Goal: Information Seeking & Learning: Learn about a topic

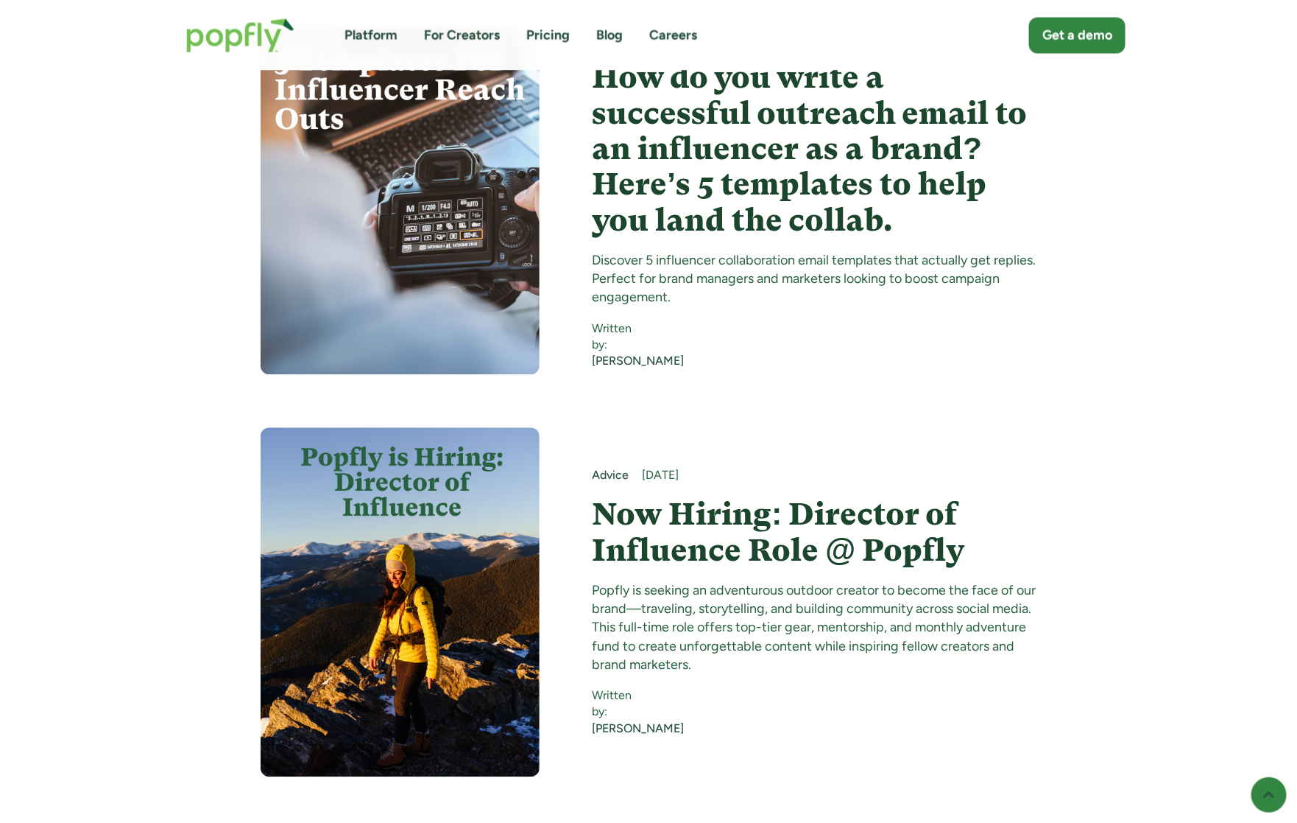
scroll to position [1392, 0]
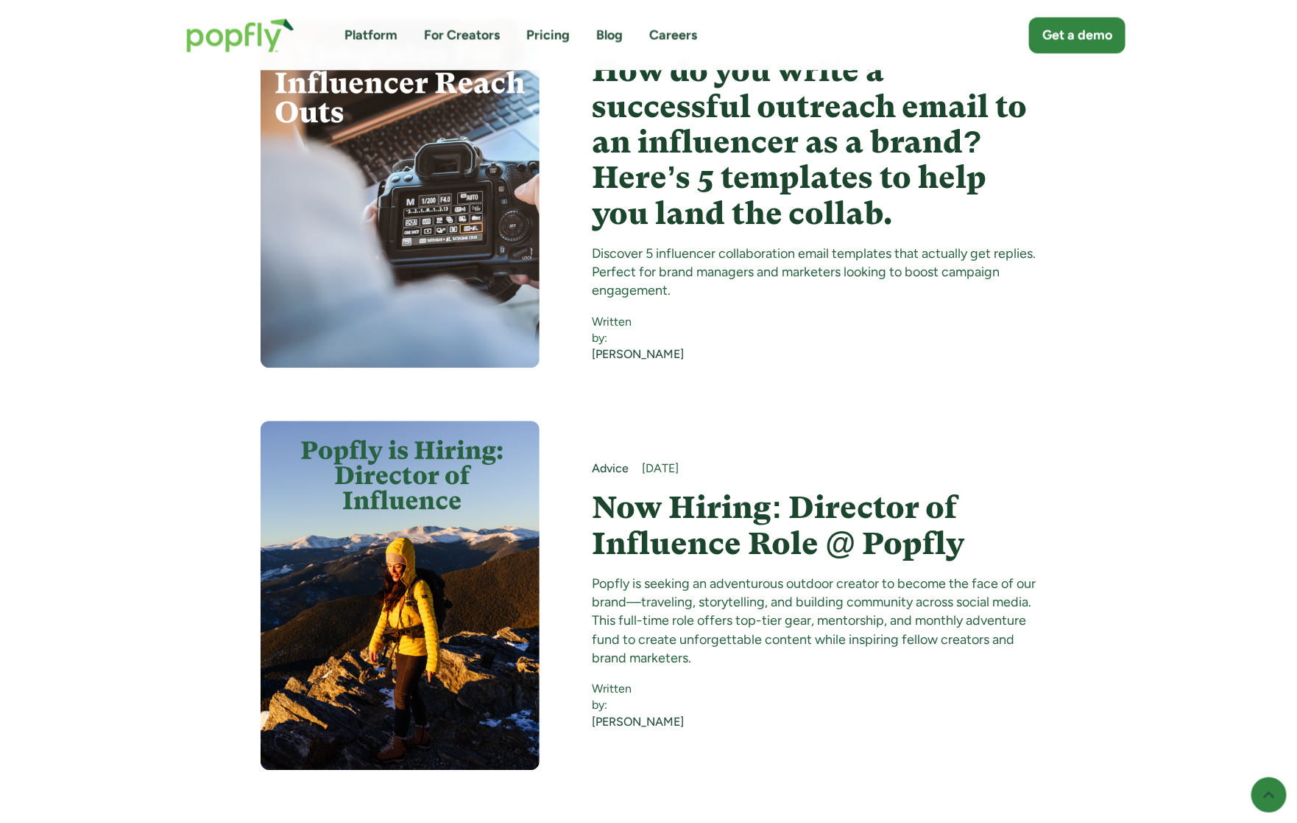
click at [701, 514] on h4 "Now Hiring: Director of Influence Role @ Popfly" at bounding box center [815, 525] width 445 height 71
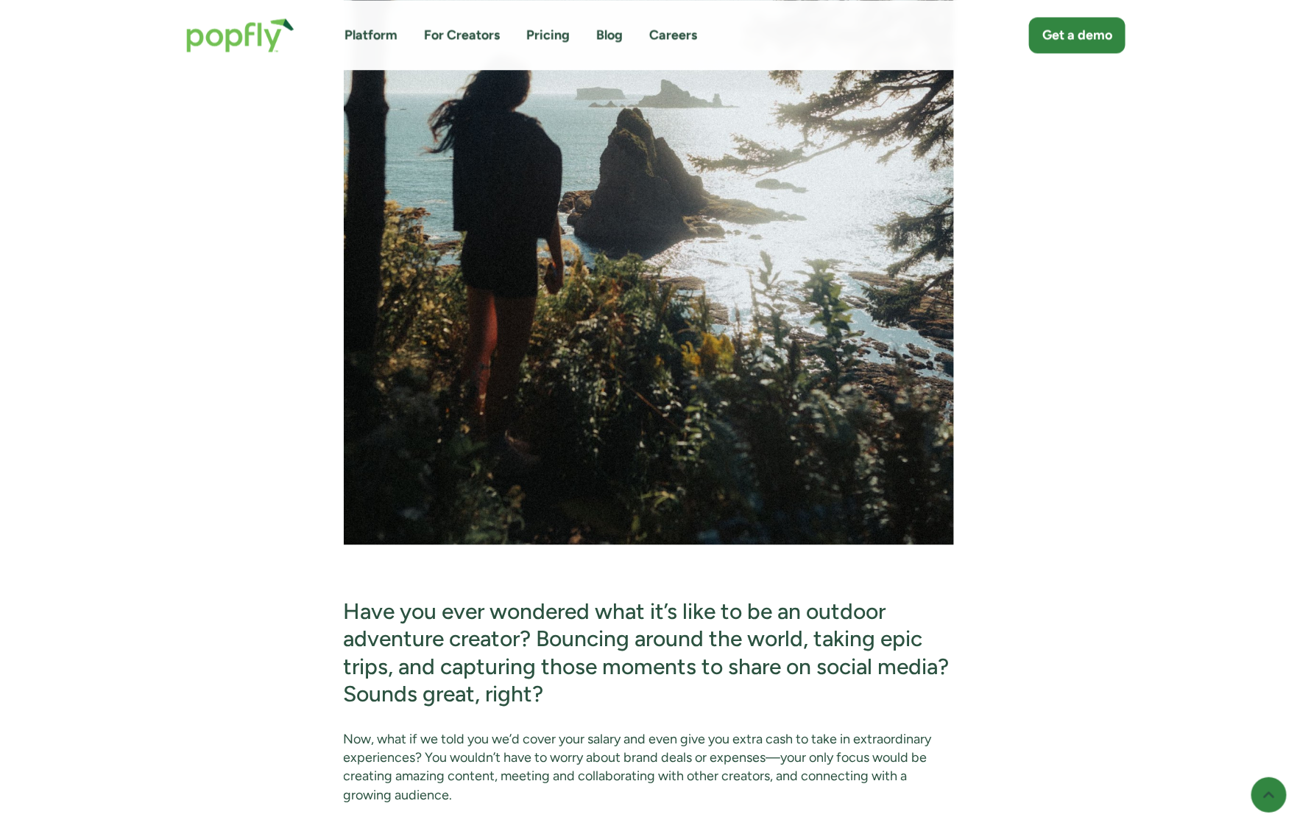
scroll to position [4829, 0]
